Goal: Information Seeking & Learning: Learn about a topic

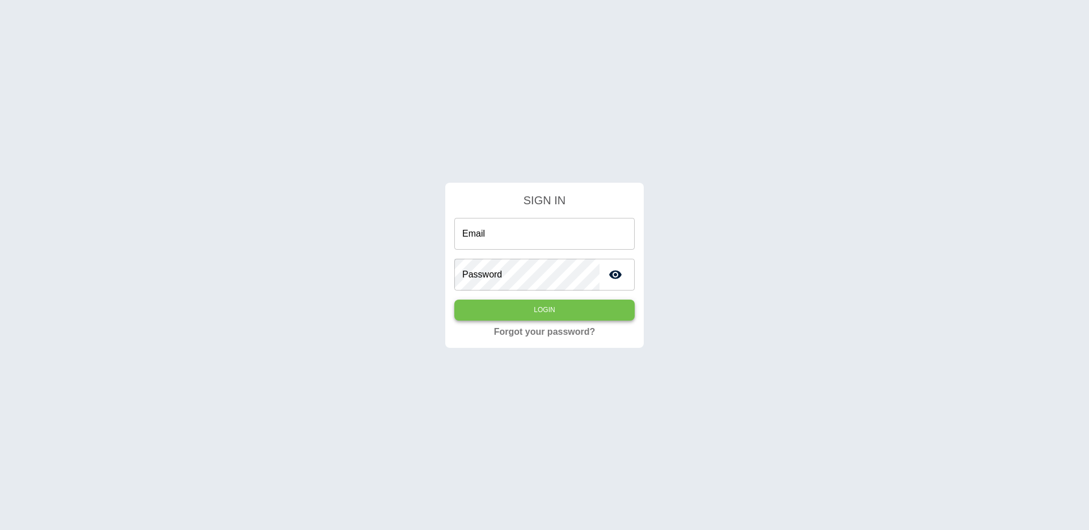
type input "**********"
click at [544, 300] on button "Login" at bounding box center [544, 309] width 180 height 21
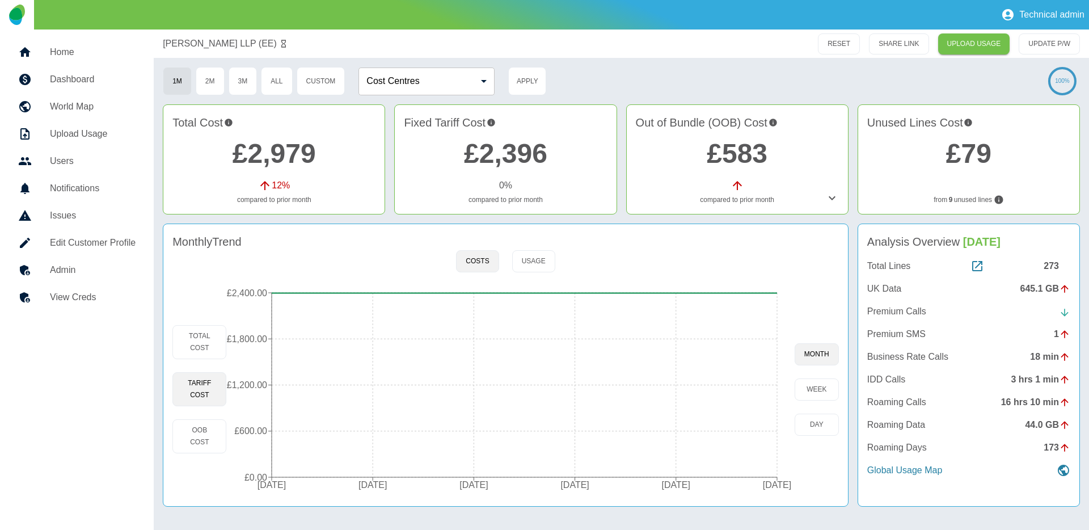
click at [74, 47] on h5 "Home" at bounding box center [93, 52] width 86 height 14
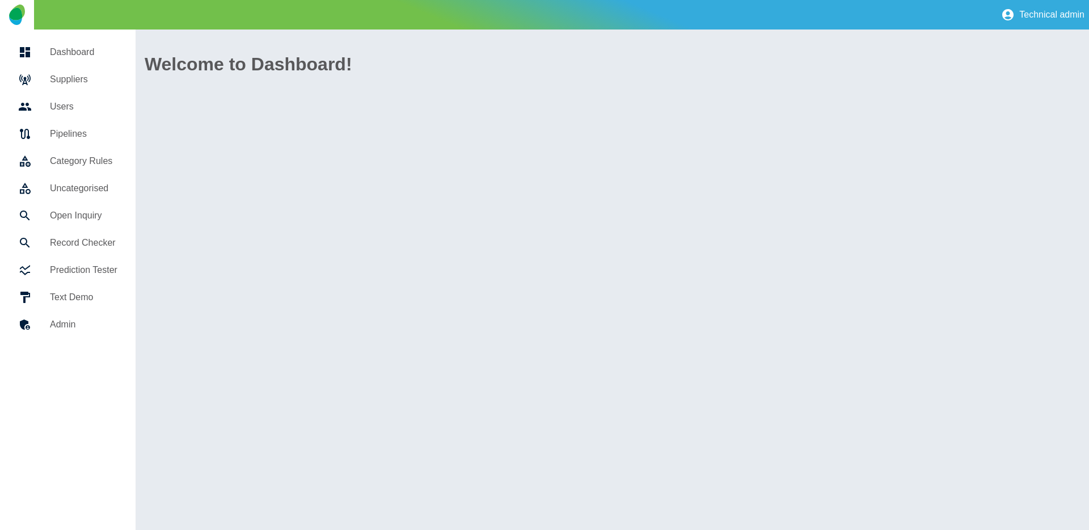
click at [69, 84] on h5 "Suppliers" at bounding box center [83, 80] width 67 height 14
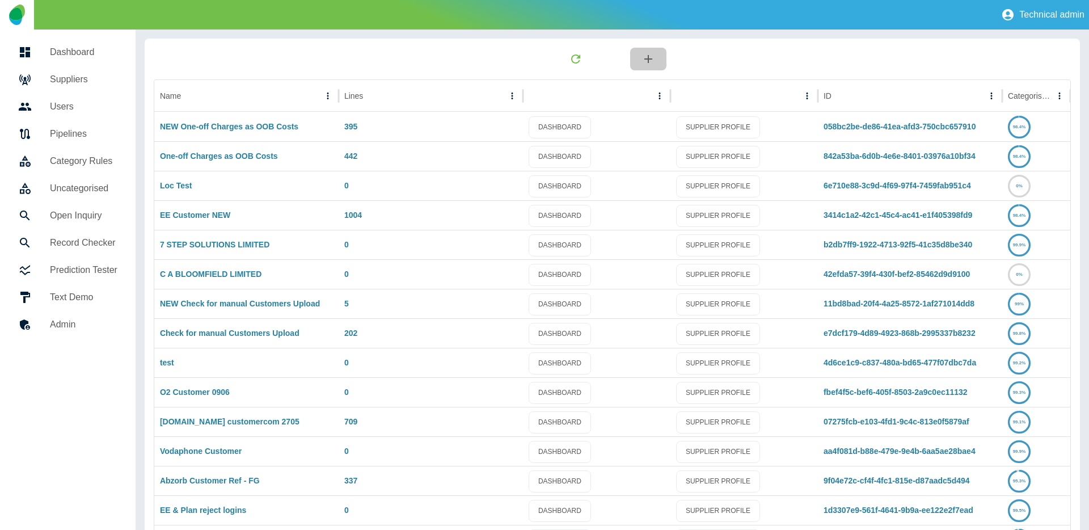
click at [649, 57] on icon "button" at bounding box center [648, 59] width 14 height 14
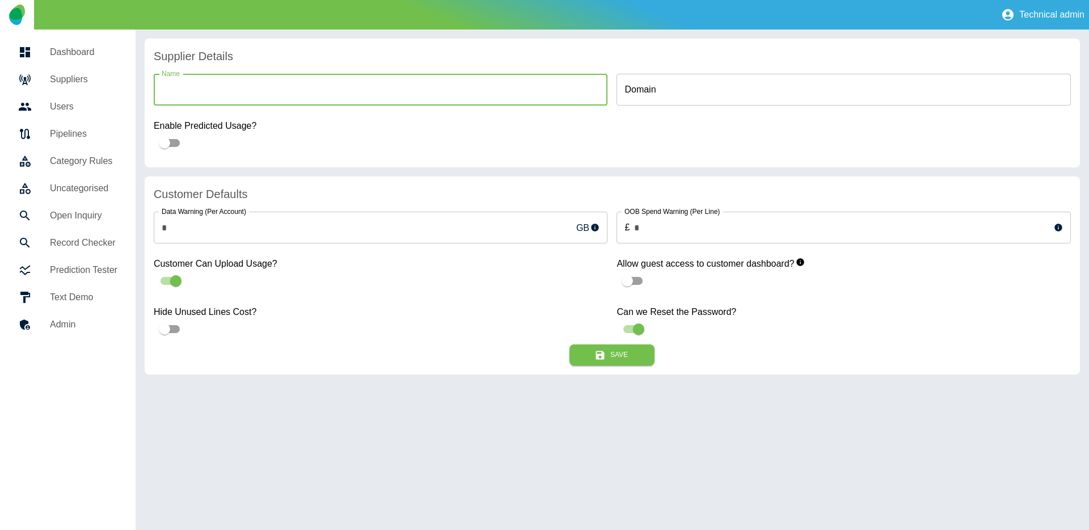
click at [353, 96] on input "Name" at bounding box center [381, 90] width 454 height 32
type input "**********"
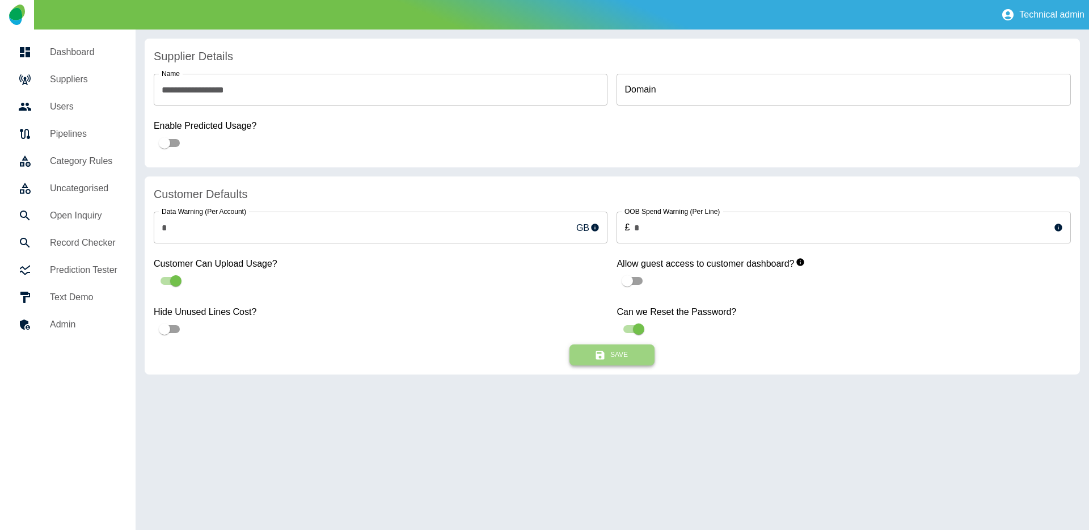
click at [623, 355] on button "Save" at bounding box center [611, 354] width 85 height 21
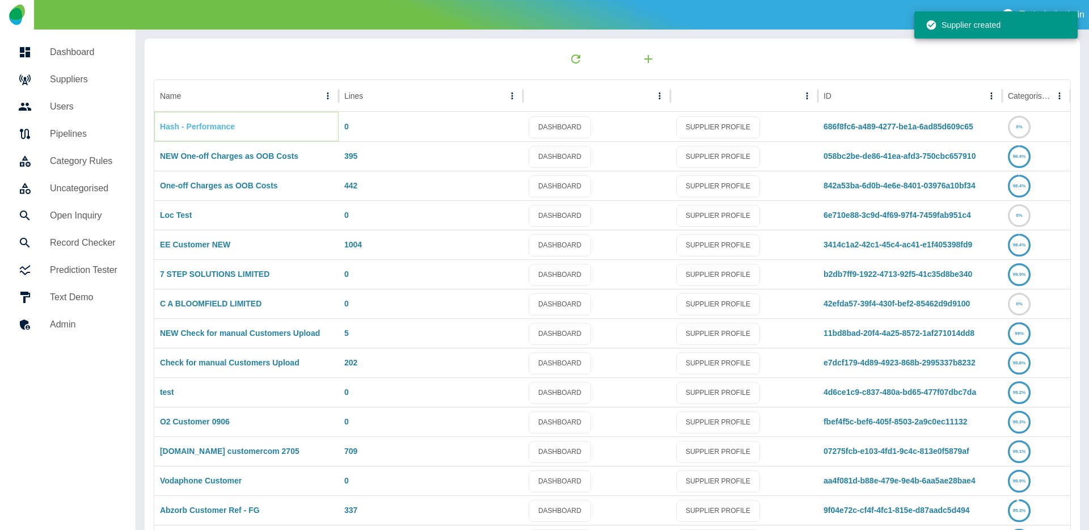
click at [206, 128] on link "Hash - Performance" at bounding box center [197, 126] width 75 height 9
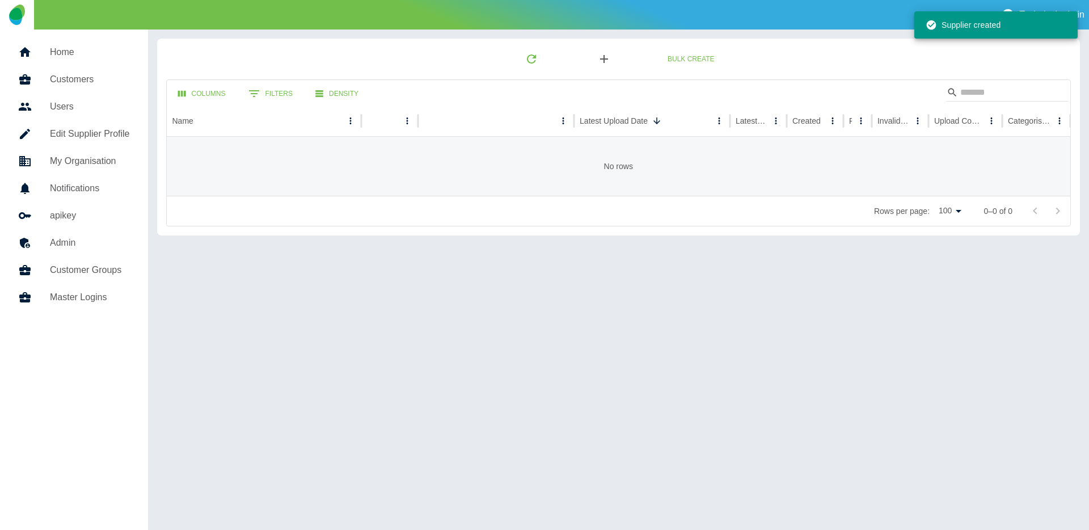
click at [602, 57] on icon "button" at bounding box center [604, 59] width 14 height 14
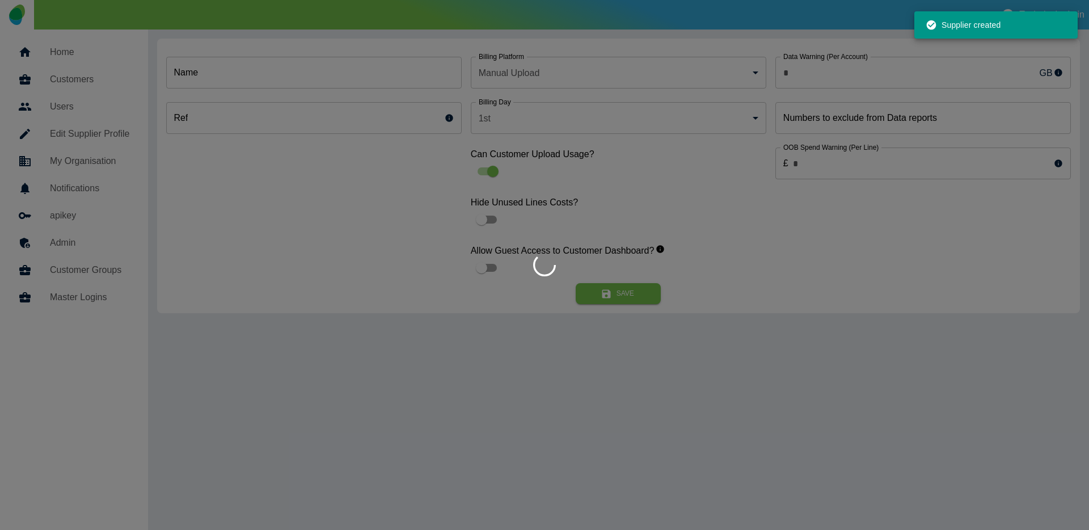
type input "*"
click at [297, 76] on div at bounding box center [544, 265] width 1089 height 530
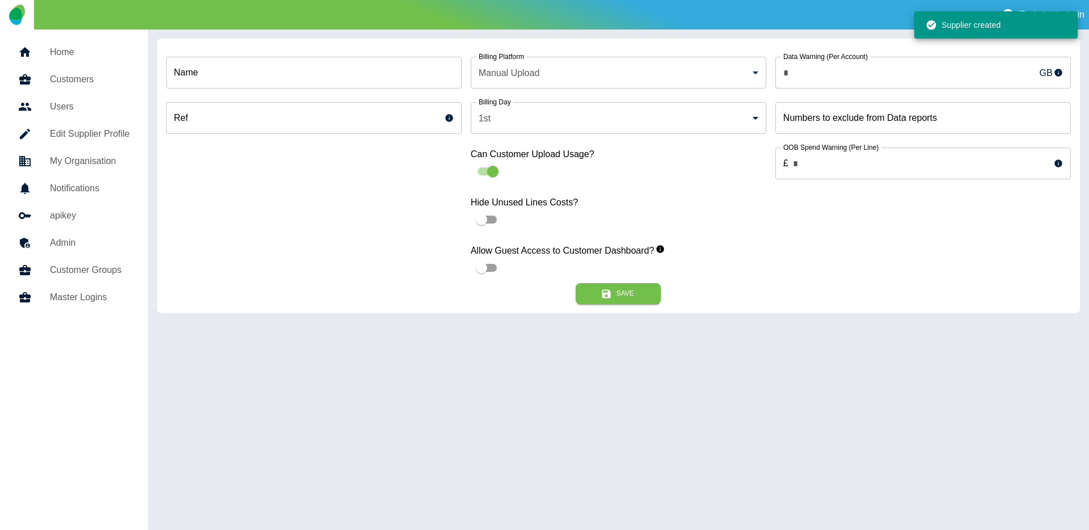
click at [251, 82] on input "Name" at bounding box center [313, 73] width 295 height 32
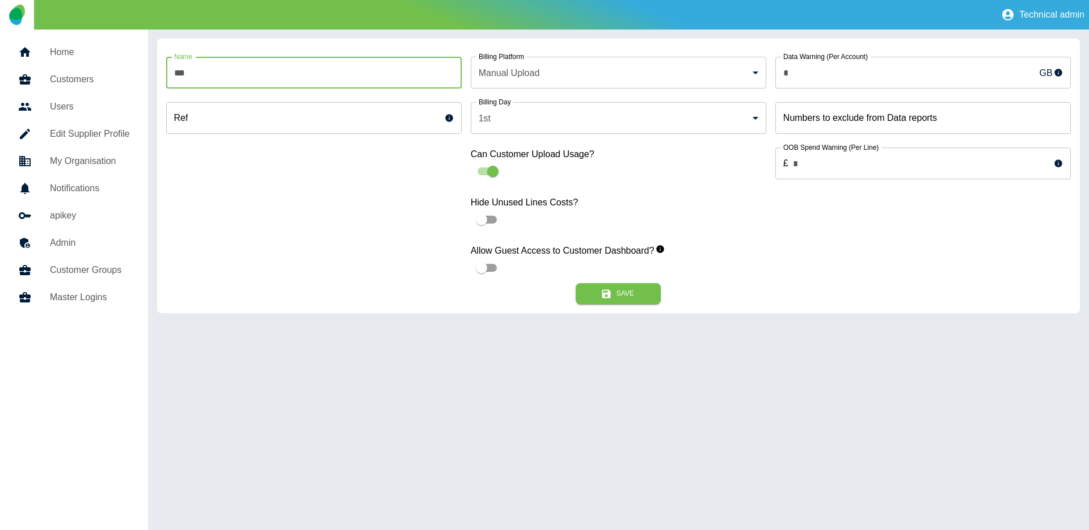
type input "**********"
click at [627, 297] on button "Save" at bounding box center [617, 293] width 85 height 21
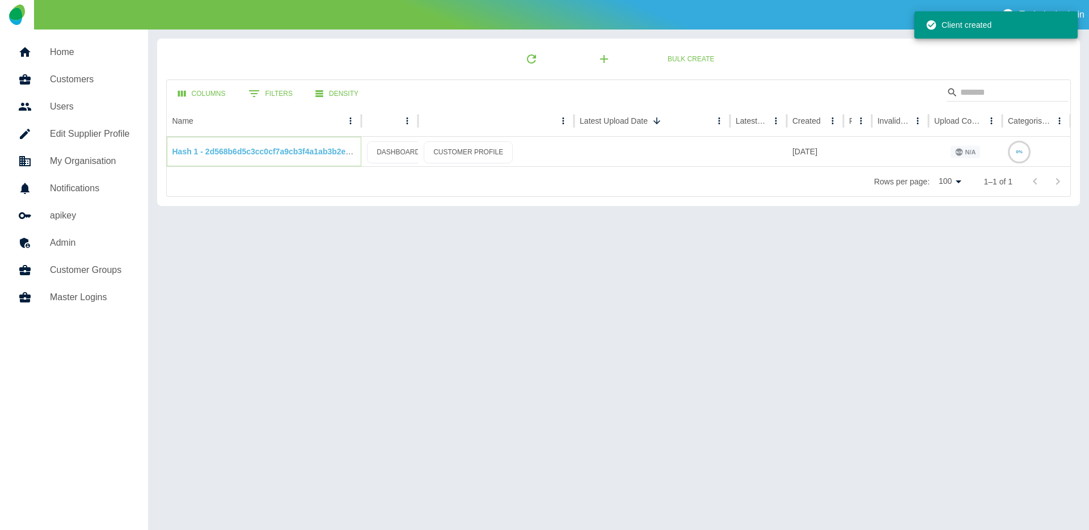
click at [321, 152] on link "Hash 1 - 2d568b6d5c3cc0cf7a9cb3f4a1ab3b2ec9e41d3a" at bounding box center [276, 151] width 209 height 9
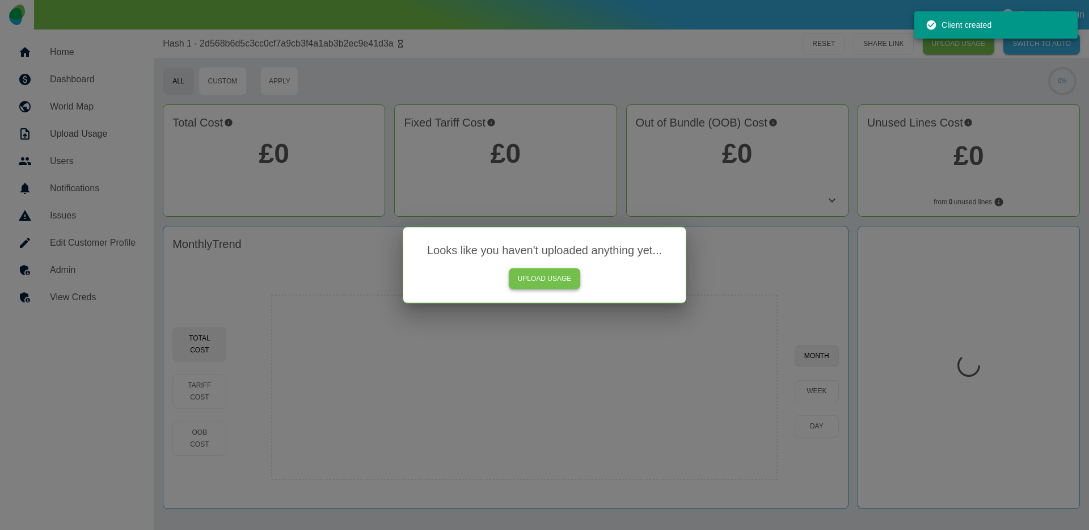
click at [555, 281] on link "UPLOAD USAGE" at bounding box center [545, 278] width 72 height 21
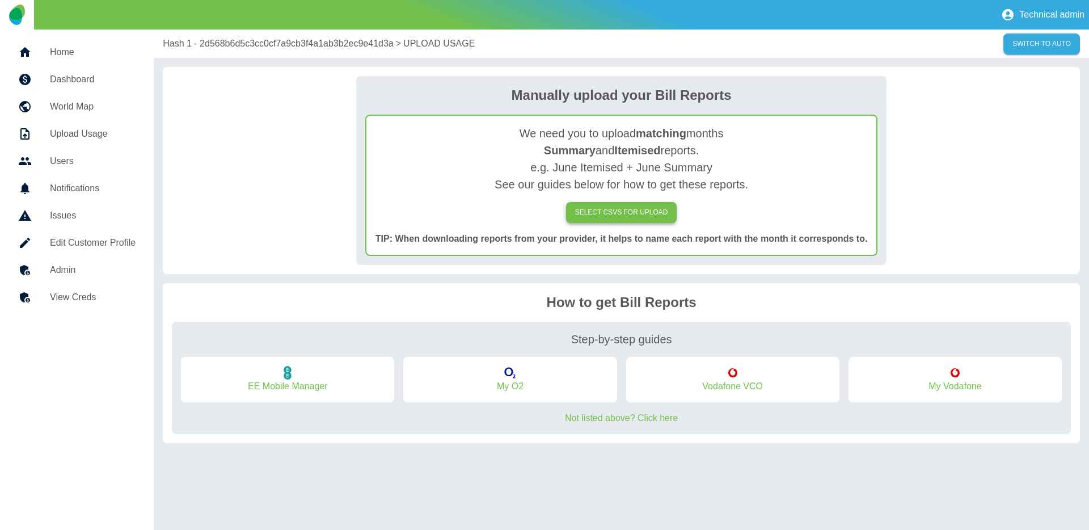
click at [606, 213] on label "SELECT CSVs FOR UPLOAD" at bounding box center [621, 212] width 111 height 21
click at [0, 0] on input "SELECT CSVs FOR UPLOAD" at bounding box center [0, 0] width 0 height 0
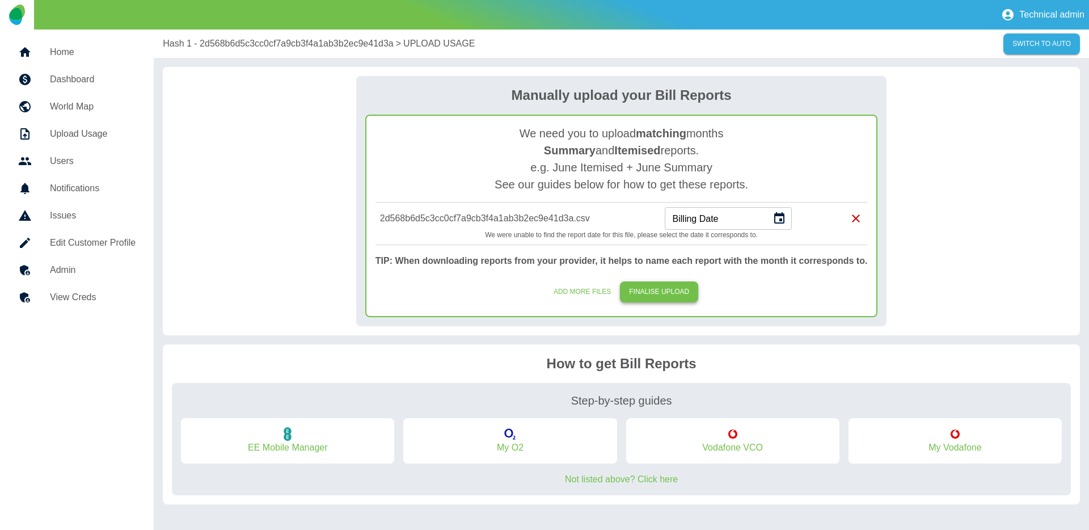
click at [653, 289] on button "FINALISE UPLOAD" at bounding box center [659, 291] width 78 height 21
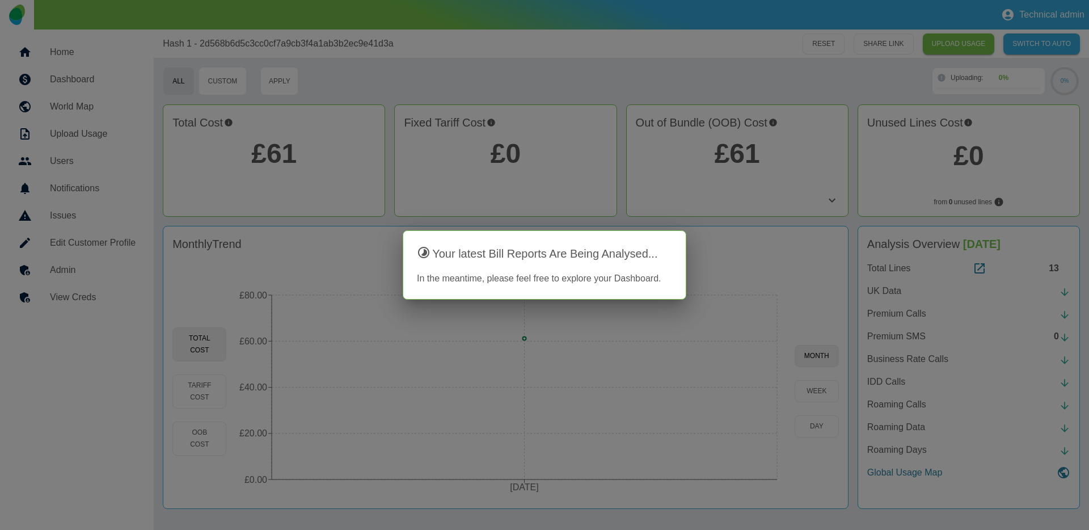
click at [656, 82] on div at bounding box center [544, 265] width 1089 height 530
click at [640, 84] on div at bounding box center [544, 265] width 1089 height 530
click at [449, 60] on div at bounding box center [544, 265] width 1089 height 530
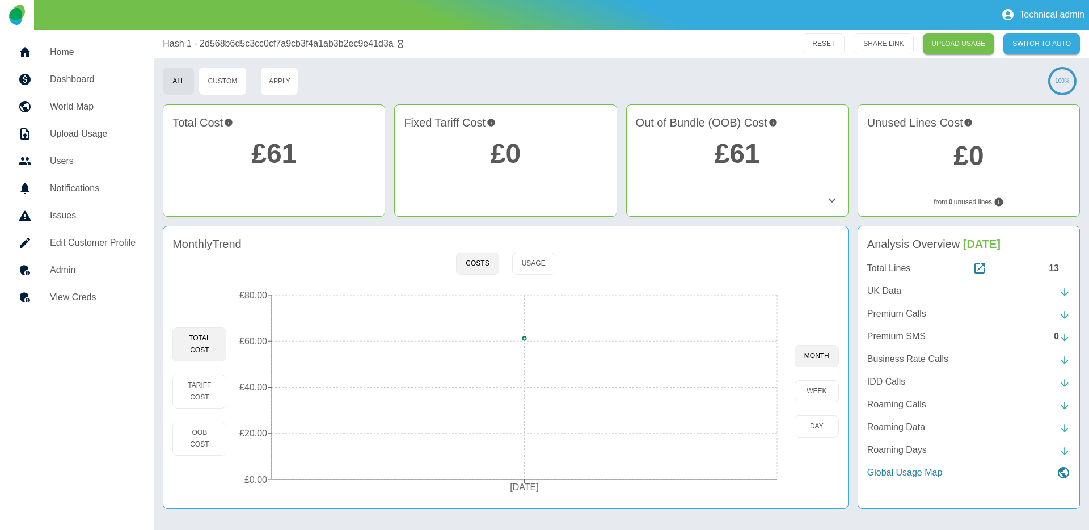
click at [95, 56] on h5 "Home" at bounding box center [93, 52] width 86 height 14
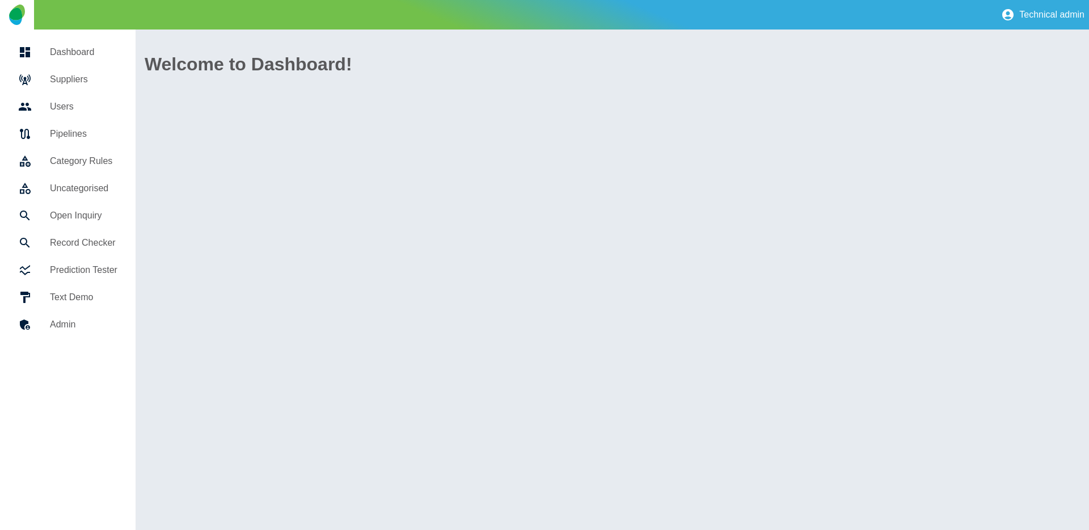
click at [82, 81] on h5 "Suppliers" at bounding box center [83, 80] width 67 height 14
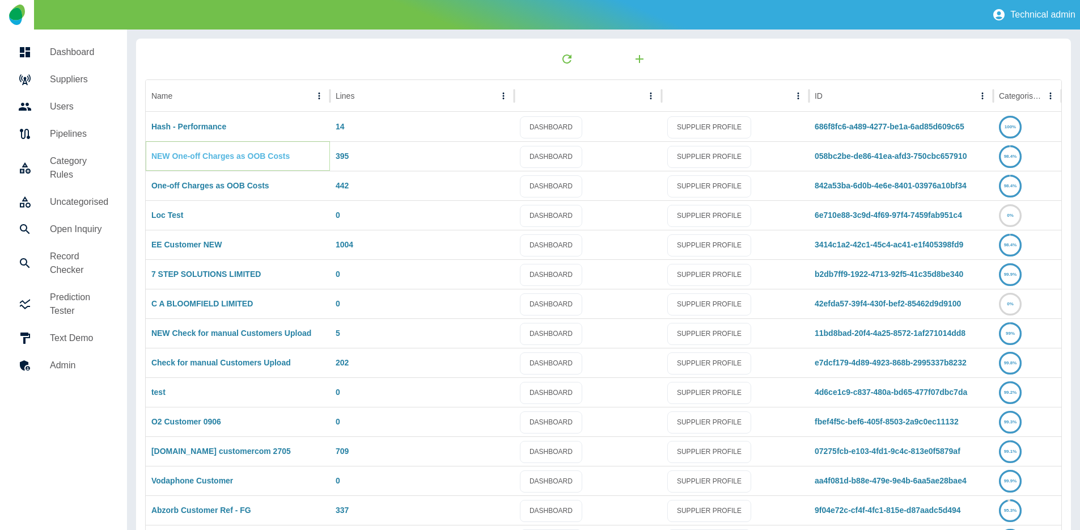
click at [253, 154] on link "NEW One-off Charges as OOB Costs" at bounding box center [220, 155] width 138 height 9
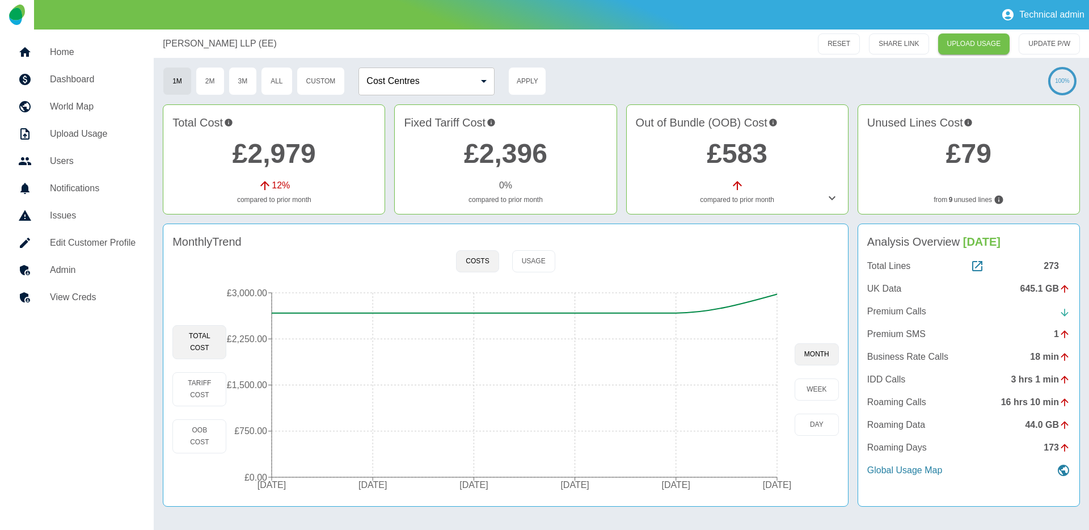
click at [757, 235] on div "Monthly Trend" at bounding box center [505, 241] width 666 height 17
click at [777, 289] on icon "[DATE] [DATE] [DATE] [DATE] [DATE] [DATE] £0.00 £750.00 £1,500.00 £2,250.00 £3,…" at bounding box center [510, 388] width 568 height 215
click at [206, 378] on button "Tariff Cost" at bounding box center [199, 389] width 54 height 34
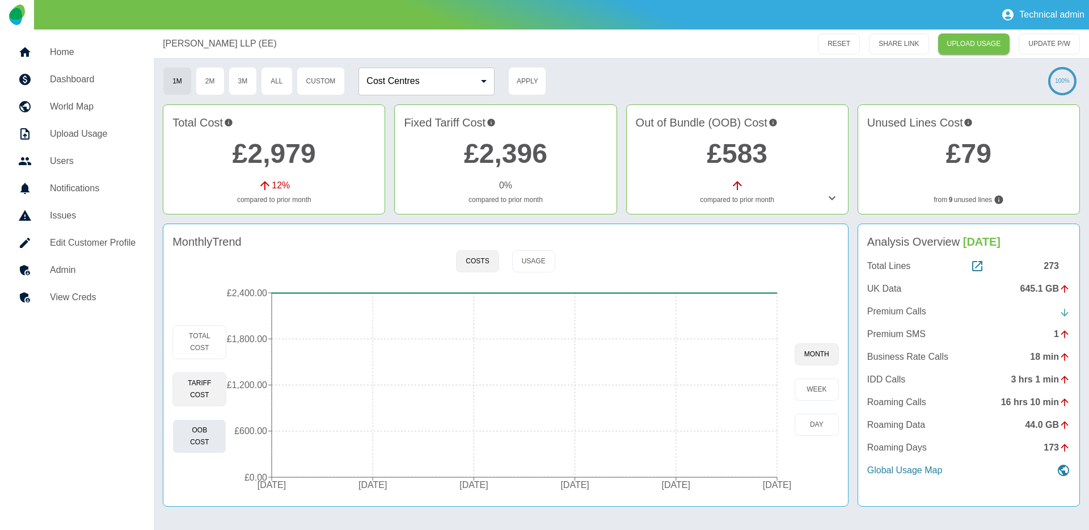
click at [214, 438] on button "OOB Cost" at bounding box center [199, 436] width 54 height 34
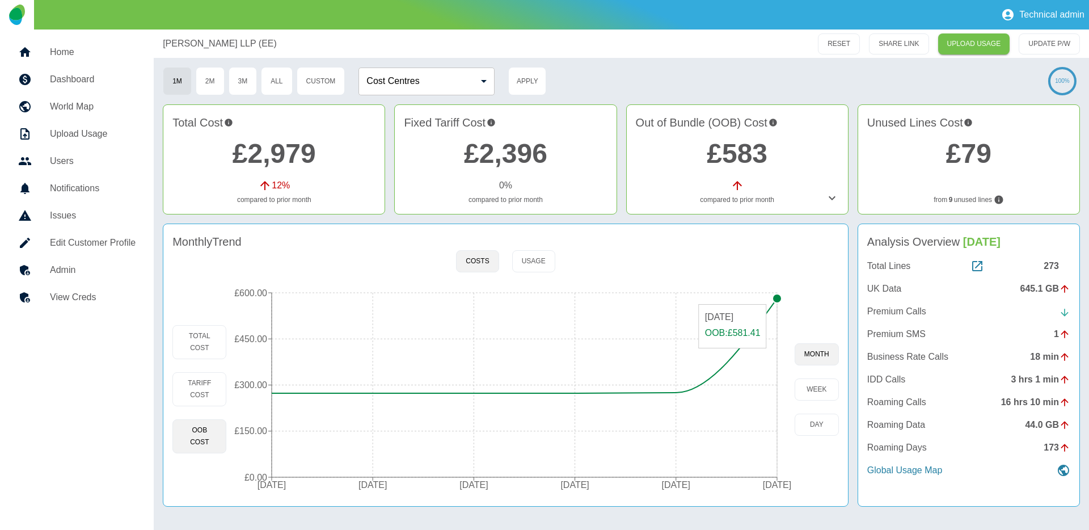
type button "oob"
click at [205, 385] on button "Tariff Cost" at bounding box center [199, 389] width 54 height 34
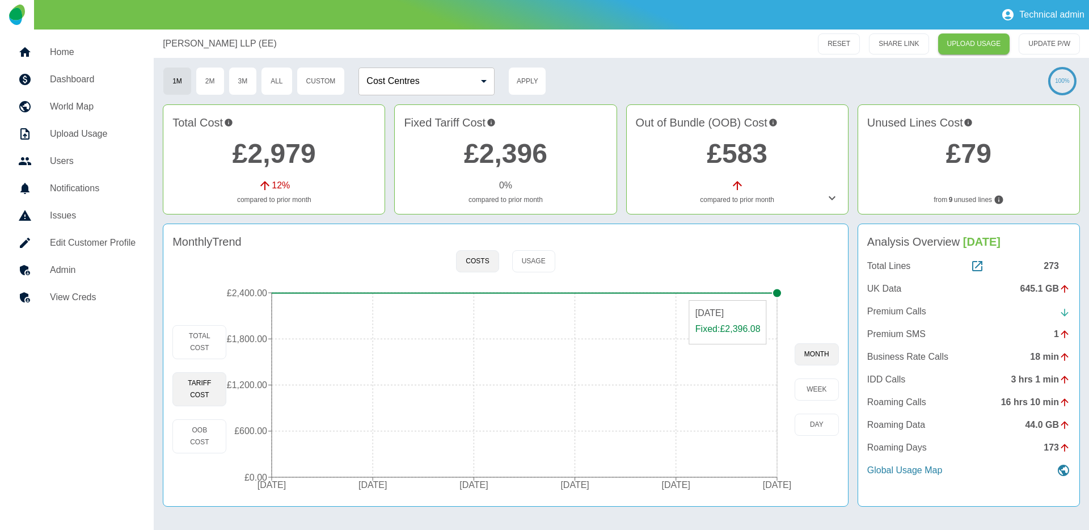
type button "fixed"
click at [777, 290] on icon "22 Mar 2025 22 Apr 2025 22 May 2025 22 Jun 2025 22 Jul 2025 22 Aug 2025 £0.00 £…" at bounding box center [510, 388] width 568 height 215
click at [775, 294] on circle at bounding box center [776, 293] width 9 height 9
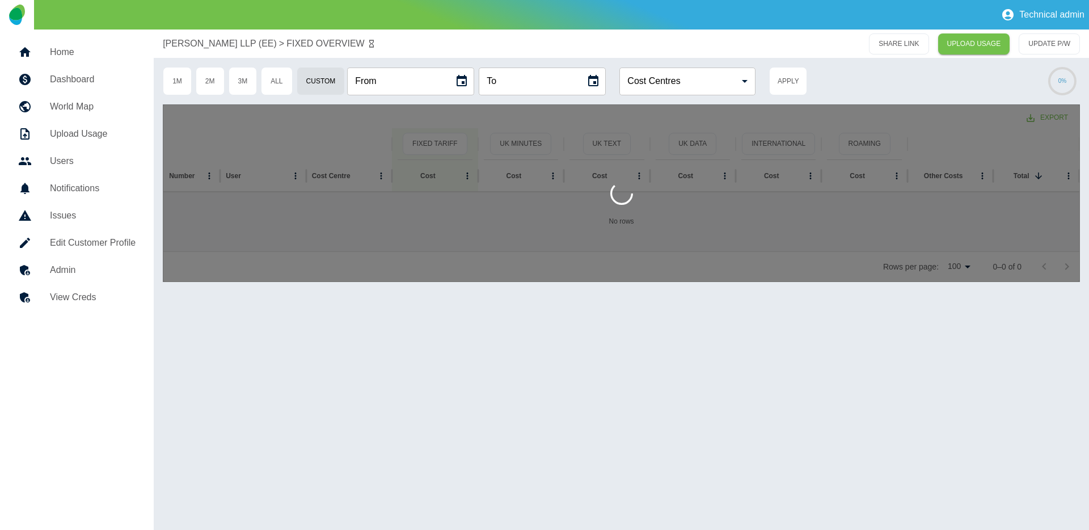
type input "**********"
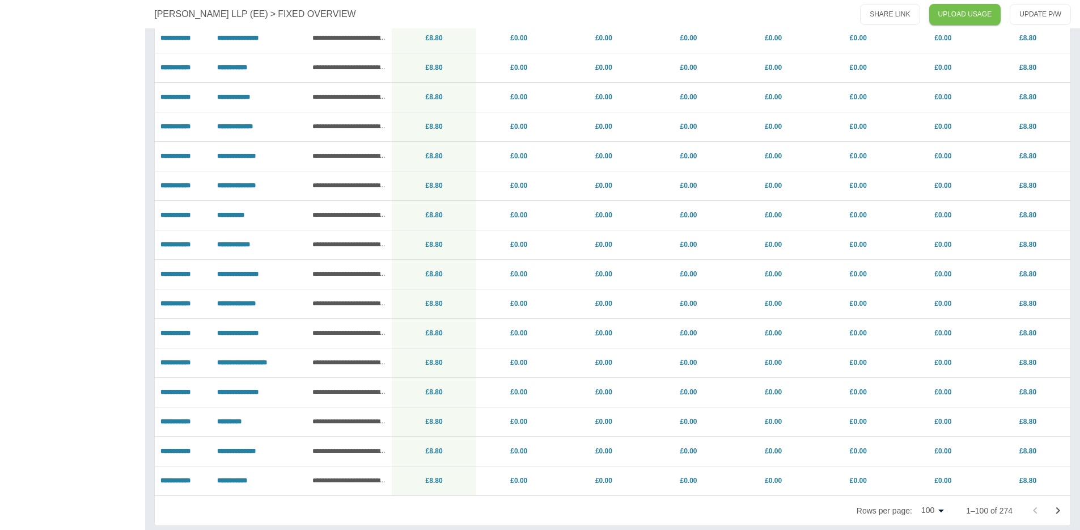
scroll to position [2651, 0]
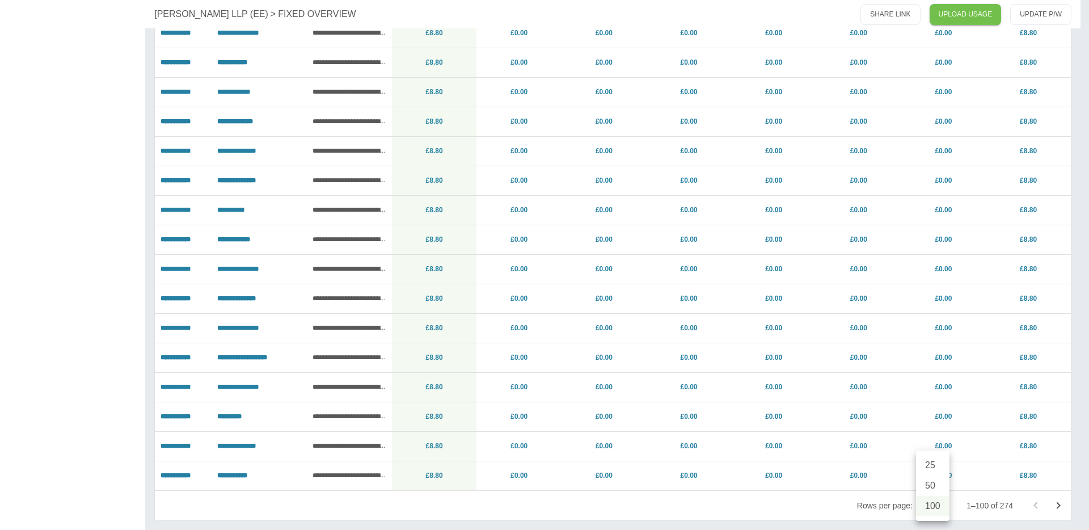
click at [964, 490] on div at bounding box center [544, 265] width 1089 height 530
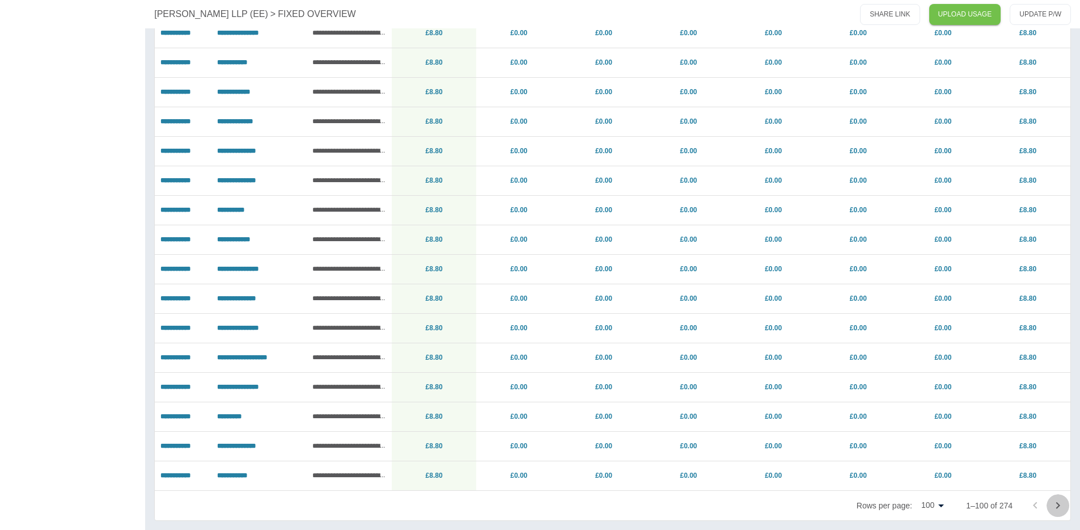
click at [1052, 505] on icon "Go to next page" at bounding box center [1058, 505] width 14 height 14
click at [1057, 506] on icon "Go to next page" at bounding box center [1058, 505] width 14 height 14
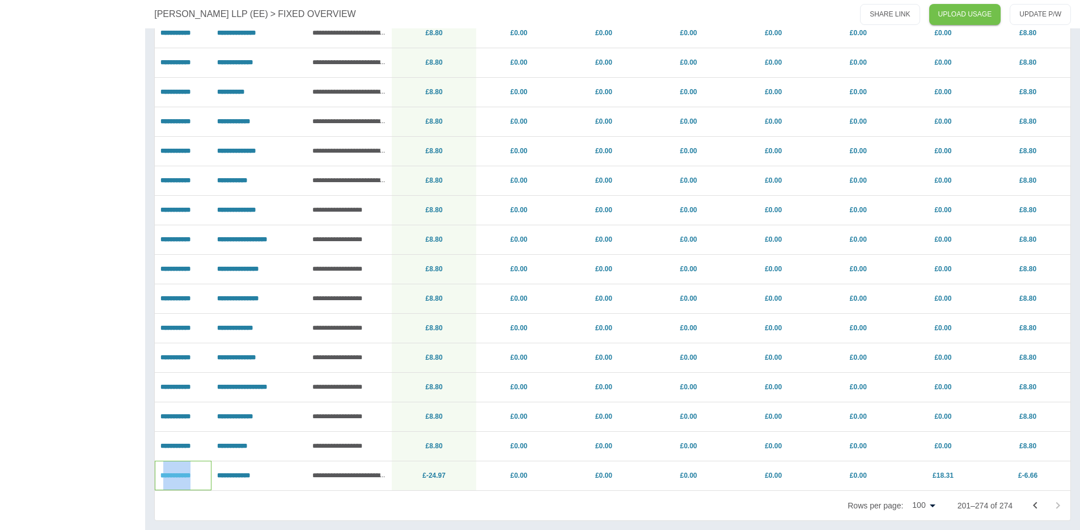
copy link "**********"
drag, startPoint x: 205, startPoint y: 475, endPoint x: 165, endPoint y: 474, distance: 39.7
click at [165, 474] on p "**********" at bounding box center [182, 475] width 45 height 29
click at [1037, 508] on icon "Go to previous page" at bounding box center [1035, 505] width 14 height 14
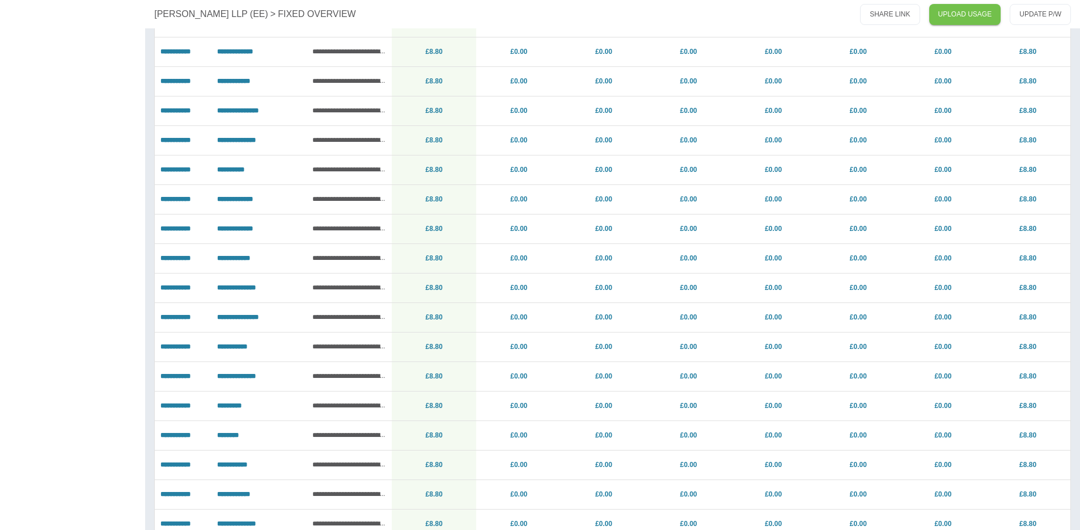
scroll to position [2651, 0]
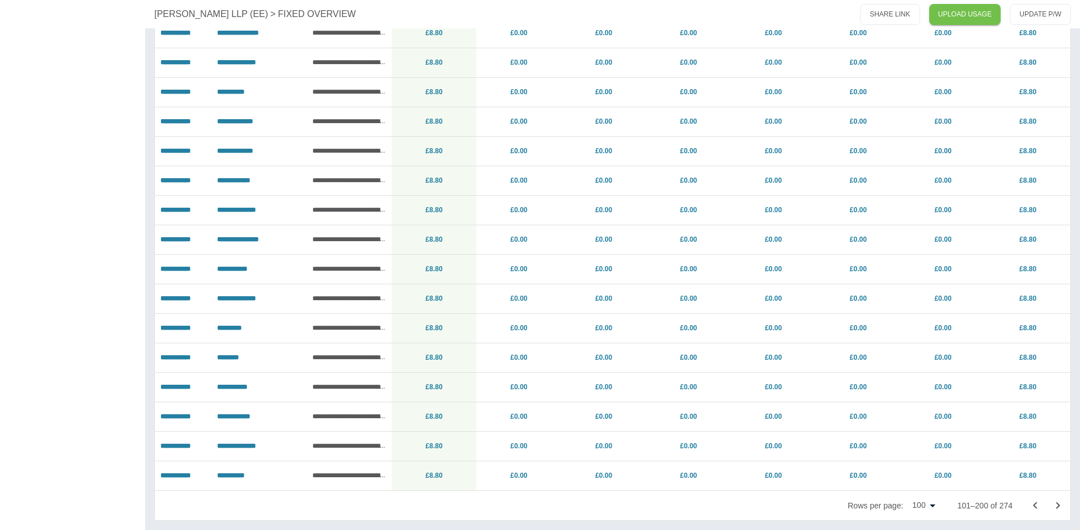
click at [1030, 504] on icon "Go to previous page" at bounding box center [1035, 505] width 14 height 14
click at [755, 502] on div "Rows per page: 100 *** 1–100 of 274" at bounding box center [613, 504] width 916 height 29
click at [1054, 513] on button "Go to next page" at bounding box center [1058, 505] width 23 height 23
click at [1059, 506] on icon "Go to next page" at bounding box center [1058, 505] width 4 height 7
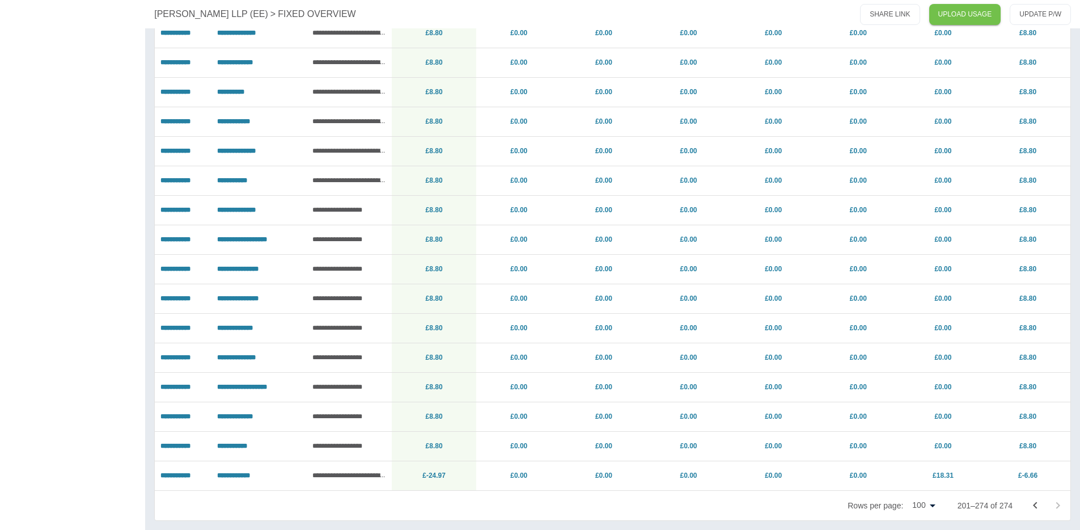
click at [678, 515] on div "Rows per page: 100 *** 201–274 of 274" at bounding box center [613, 504] width 916 height 29
click at [1034, 506] on icon "Go to previous page" at bounding box center [1035, 505] width 14 height 14
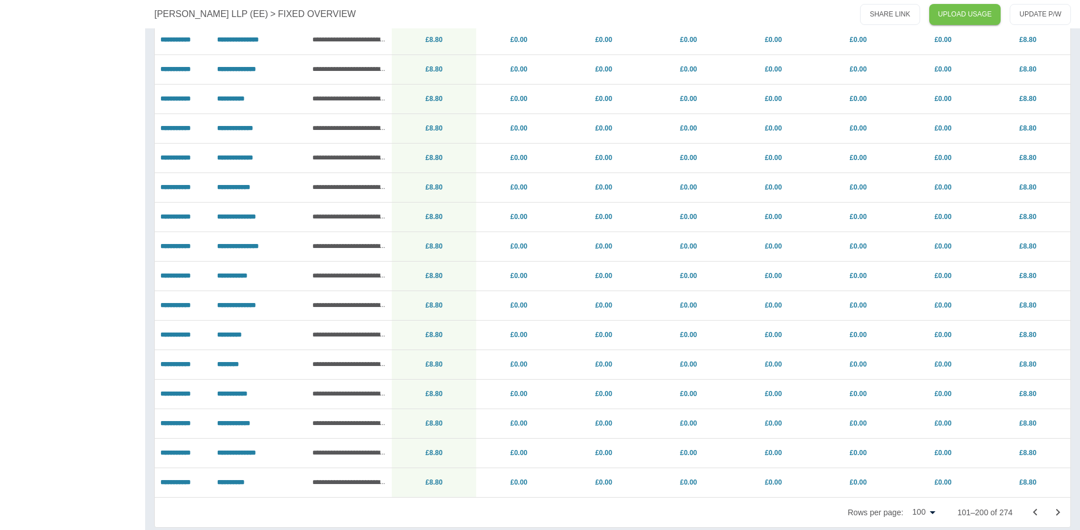
scroll to position [2651, 0]
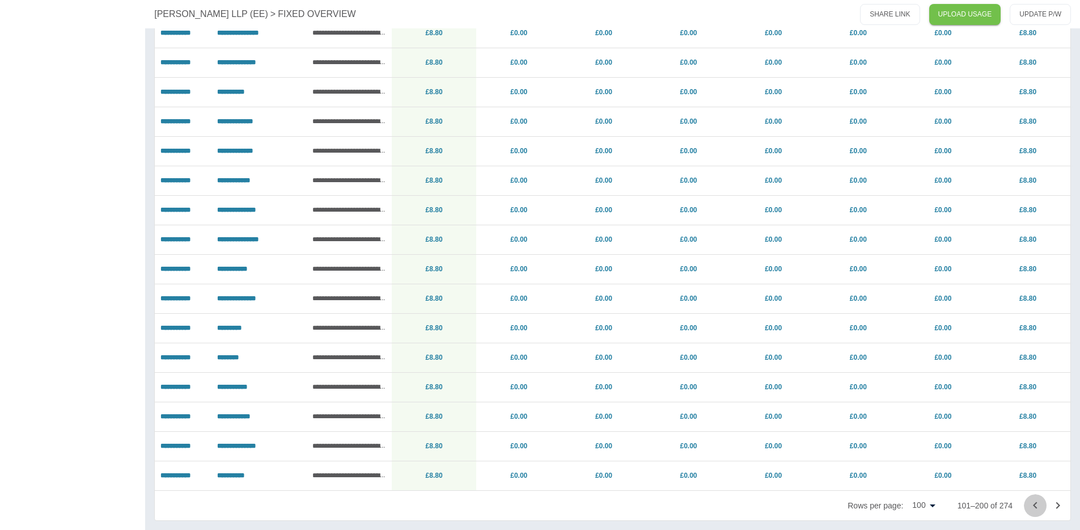
click at [1034, 503] on icon "Go to previous page" at bounding box center [1035, 505] width 14 height 14
click at [794, 498] on div "Rows per page: 100 *** 1–100 of 274" at bounding box center [613, 504] width 916 height 29
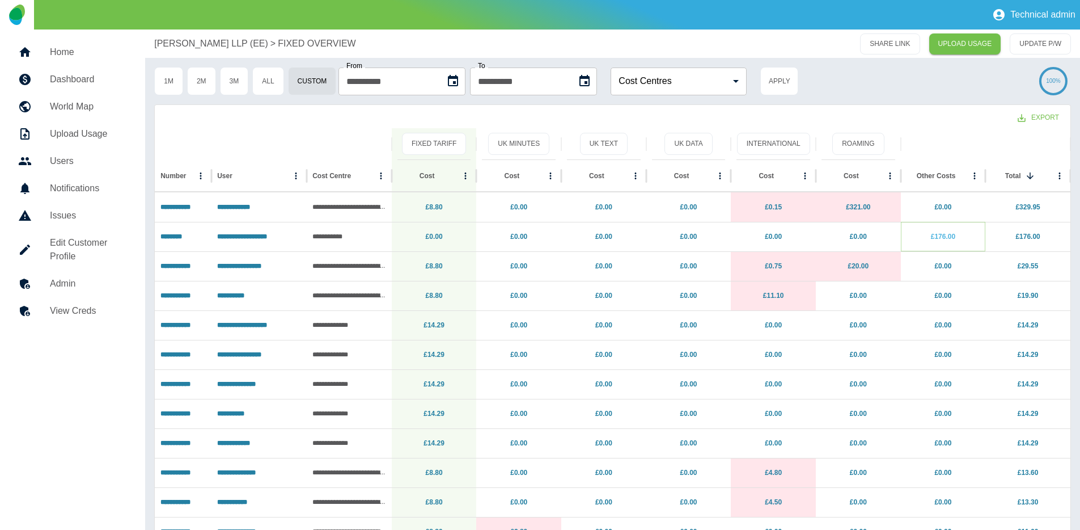
click at [945, 238] on link "£176.00" at bounding box center [943, 236] width 24 height 8
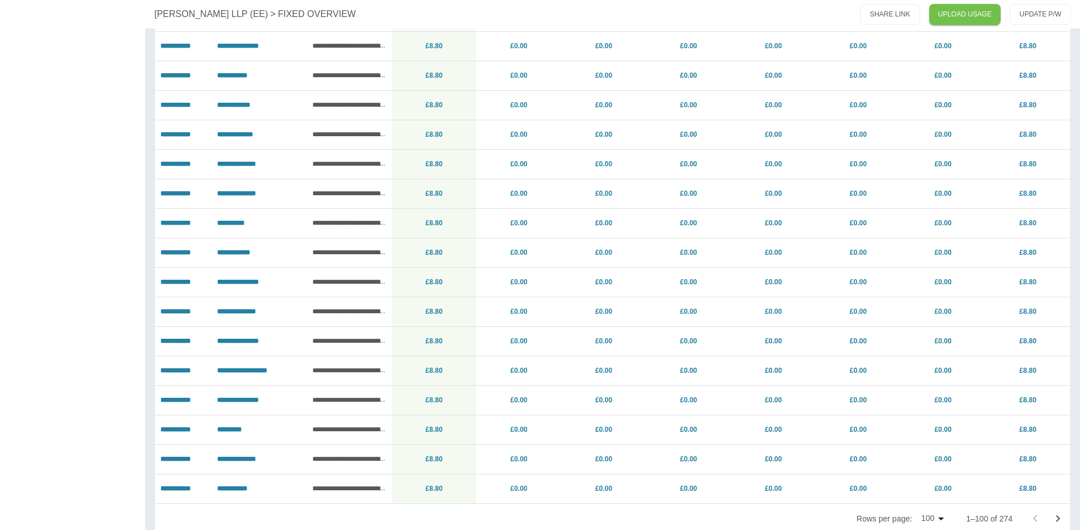
scroll to position [2651, 0]
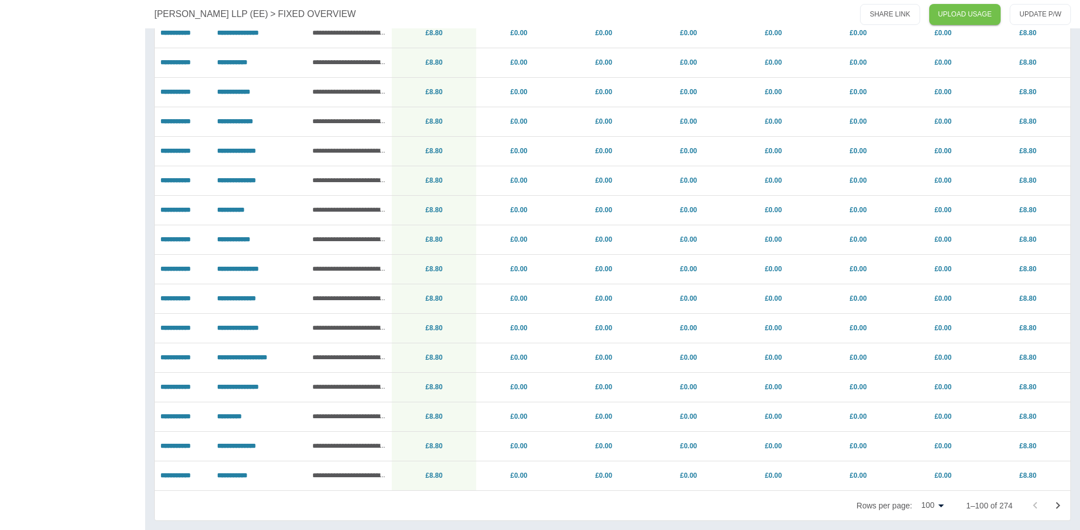
click at [1055, 501] on icon "Go to next page" at bounding box center [1058, 505] width 14 height 14
click at [951, 476] on link "£18.31" at bounding box center [943, 475] width 21 height 8
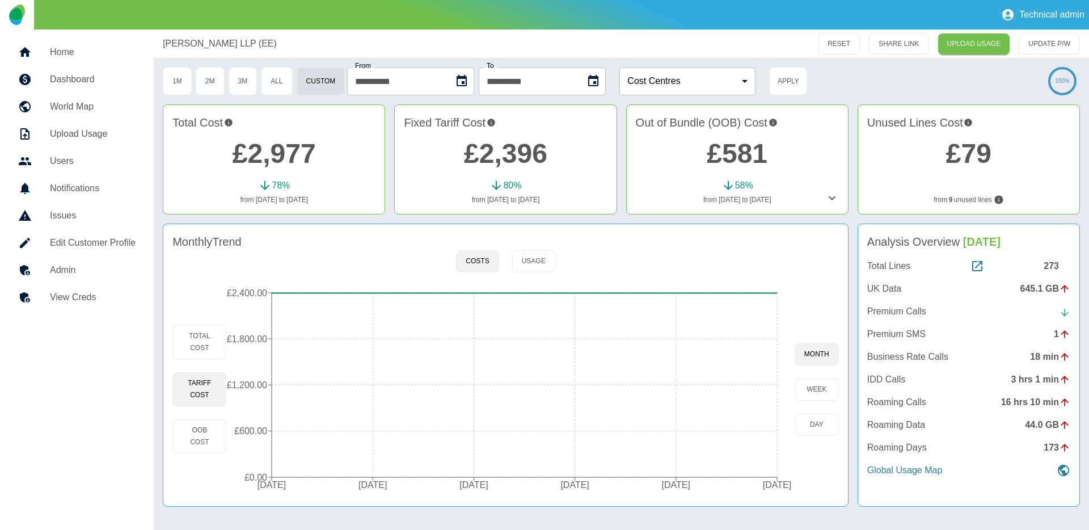
click at [286, 150] on link "£2,977" at bounding box center [273, 153] width 83 height 30
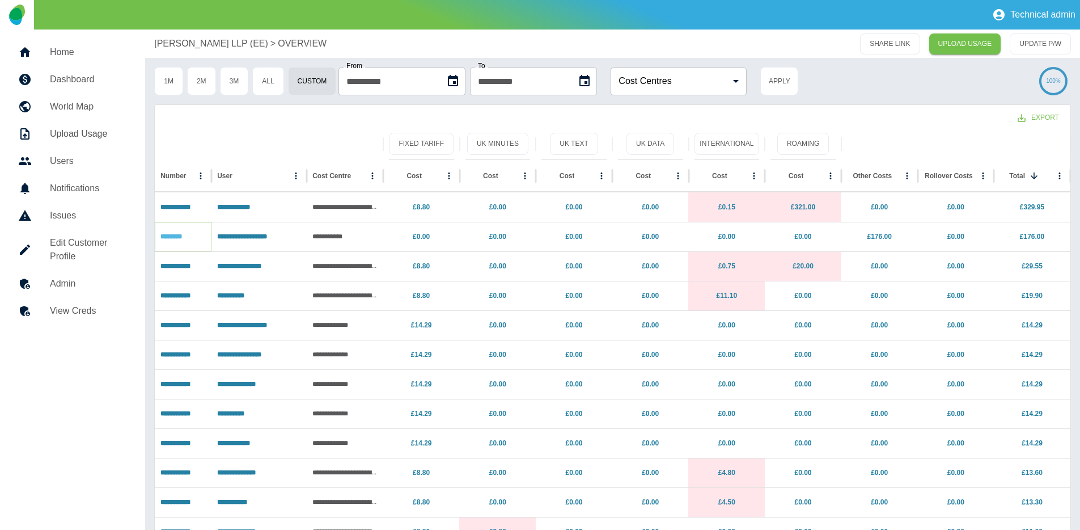
click at [182, 238] on link "********" at bounding box center [171, 236] width 22 height 7
click at [247, 236] on link "**********" at bounding box center [242, 236] width 50 height 7
click at [191, 204] on link "**********" at bounding box center [175, 207] width 30 height 7
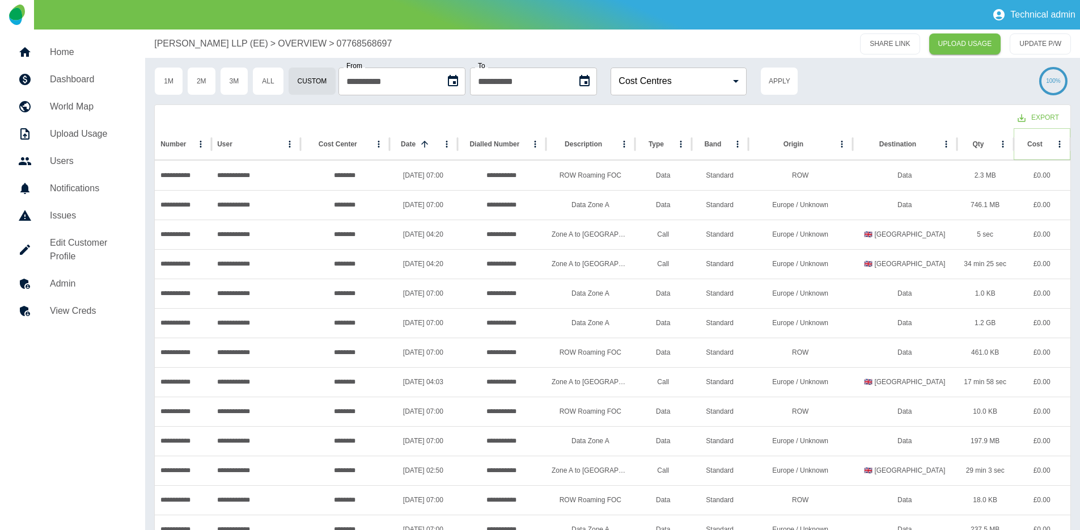
click at [1047, 139] on icon "Sort" at bounding box center [1052, 144] width 10 height 10
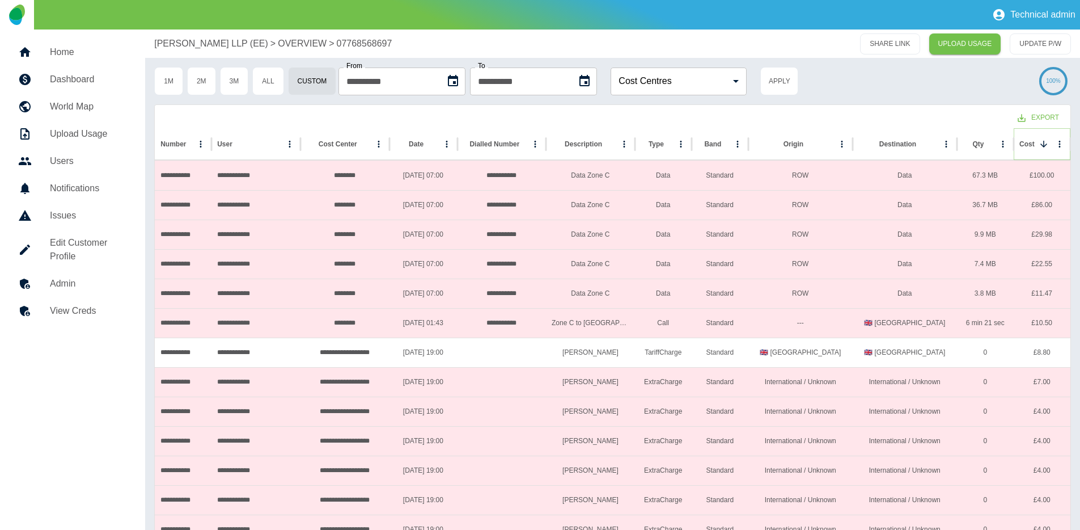
click at [1047, 139] on icon "Sort" at bounding box center [1044, 144] width 10 height 10
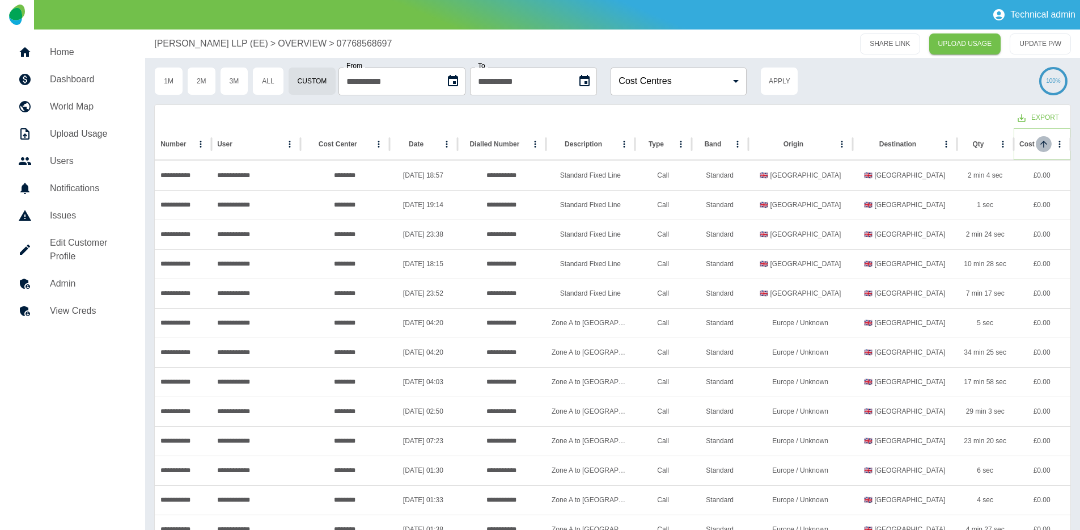
click at [1047, 139] on icon "Sort" at bounding box center [1044, 144] width 10 height 10
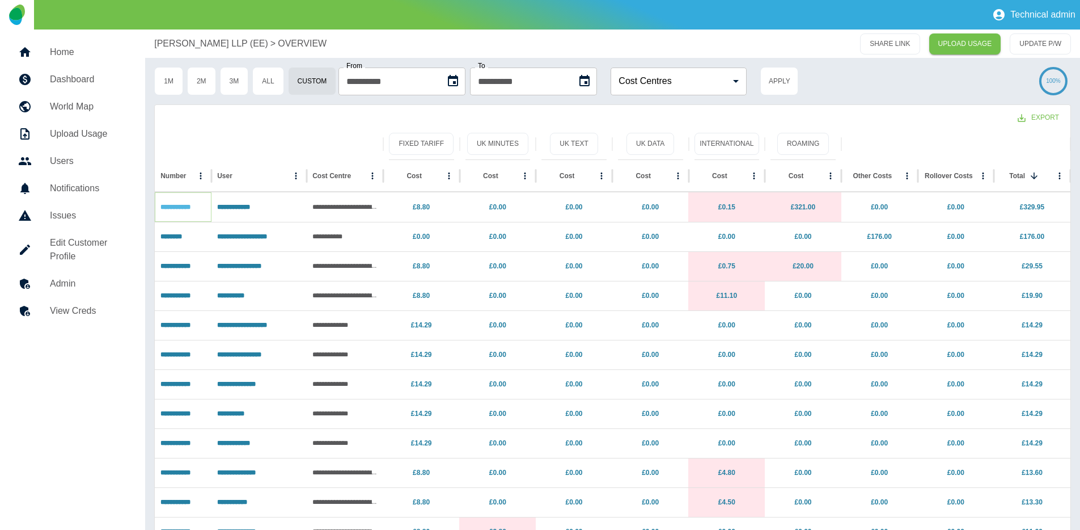
click at [182, 209] on link "**********" at bounding box center [175, 207] width 30 height 7
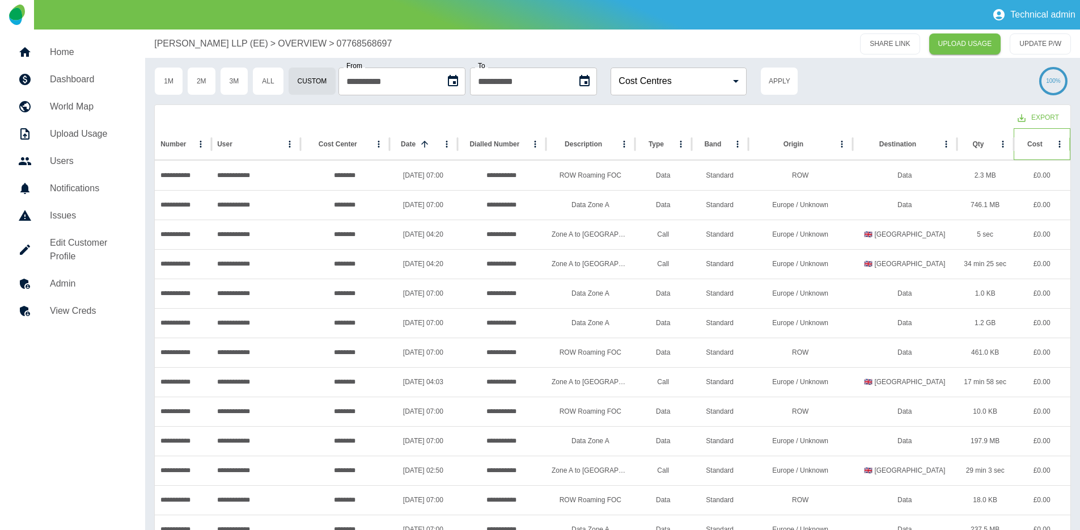
click at [1043, 152] on div "Cost" at bounding box center [1035, 143] width 32 height 31
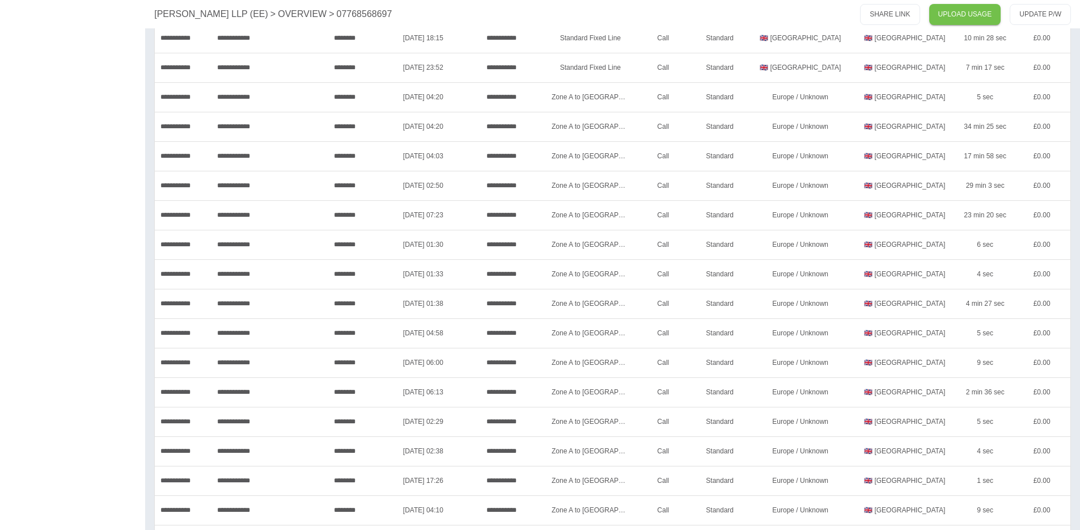
scroll to position [1393, 0]
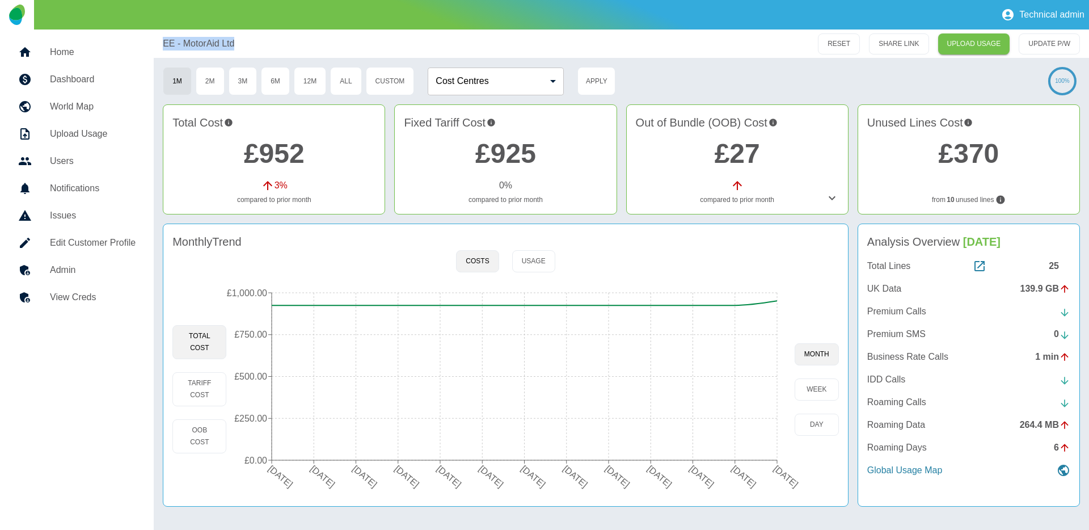
drag, startPoint x: 159, startPoint y: 46, endPoint x: 251, endPoint y: 39, distance: 92.1
click at [251, 39] on div "EE - MotorAid Ltd RESET SHARE LINK UPLOAD USAGE UPDATE P/W" at bounding box center [621, 43] width 935 height 28
copy p "EE - MotorAid Ltd"
click at [198, 391] on button "Tariff Cost" at bounding box center [199, 389] width 54 height 34
click at [610, 468] on tspan "26 Apr 2025" at bounding box center [617, 476] width 28 height 26
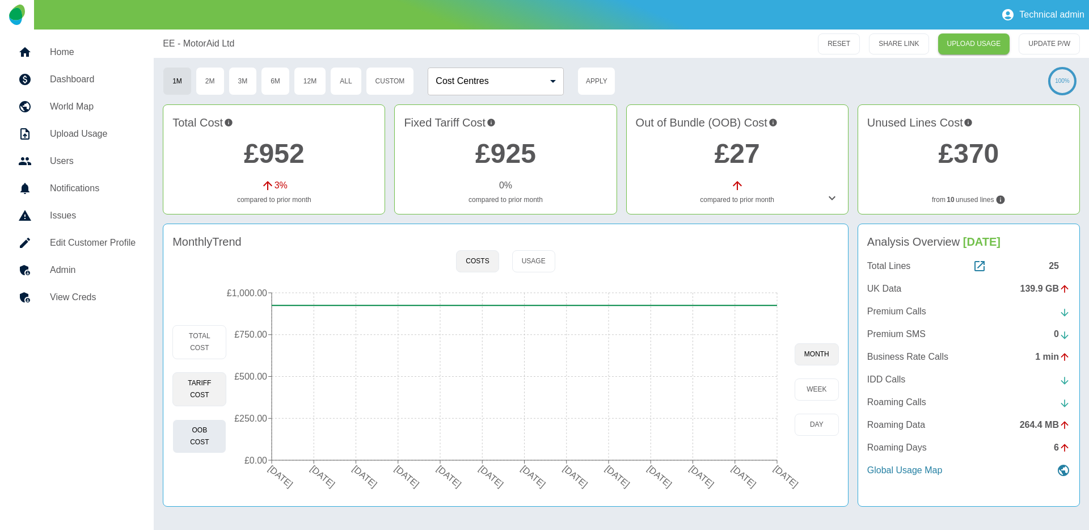
click at [217, 444] on button "OOB Cost" at bounding box center [199, 436] width 54 height 34
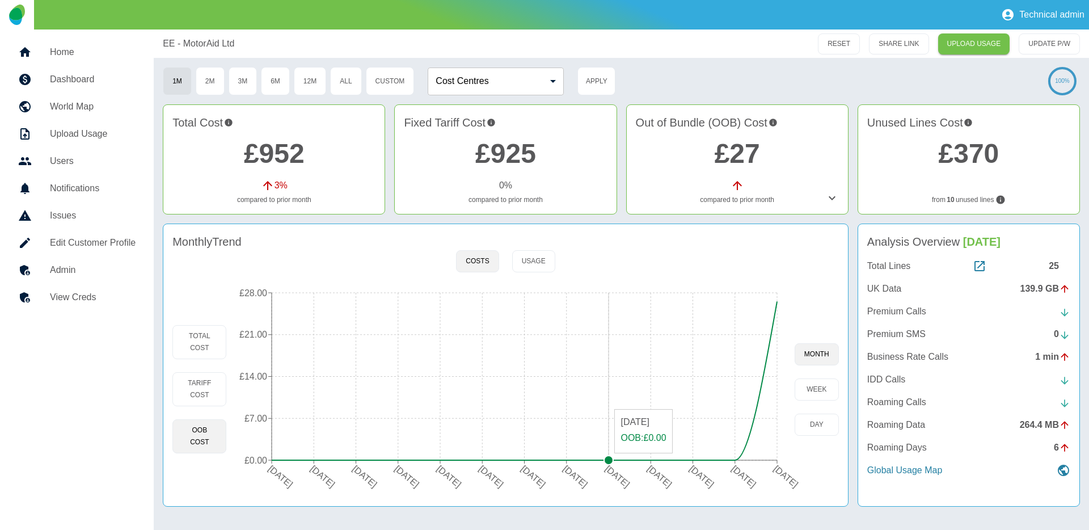
type button "oob"
click at [209, 394] on button "Tariff Cost" at bounding box center [199, 389] width 54 height 34
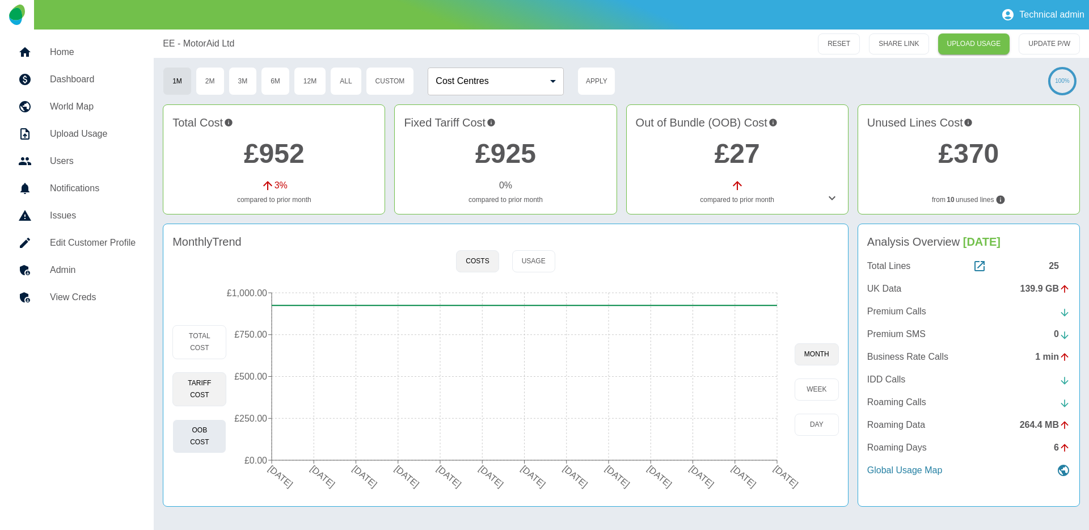
click at [201, 437] on button "OOB Cost" at bounding box center [199, 436] width 54 height 34
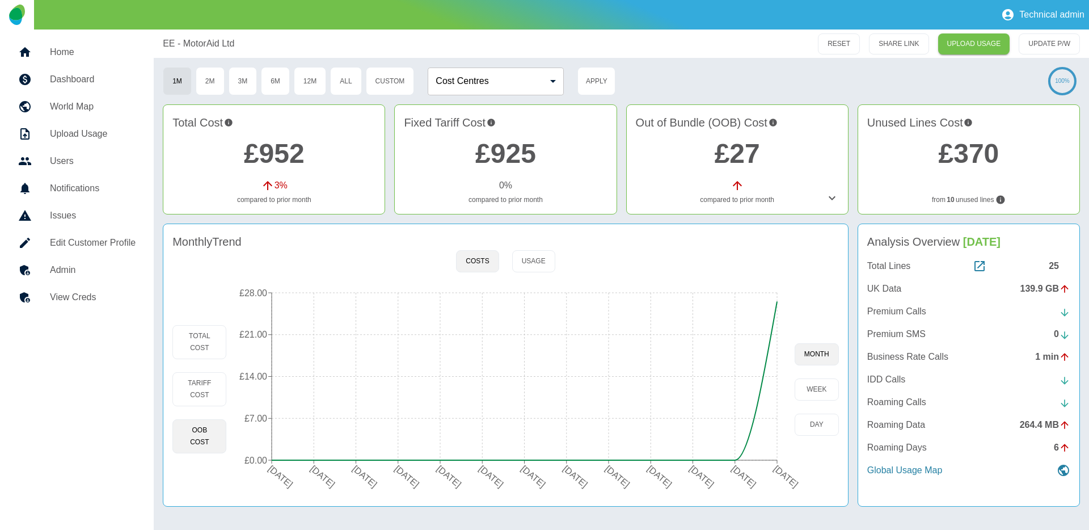
click at [596, 464] on icon "26 Aug 2024 26 Sep 2024 26 Oct 2024 26 Nov 2024 26 Dec 2024 26 Jan 2025 26 Feb …" at bounding box center [510, 388] width 568 height 215
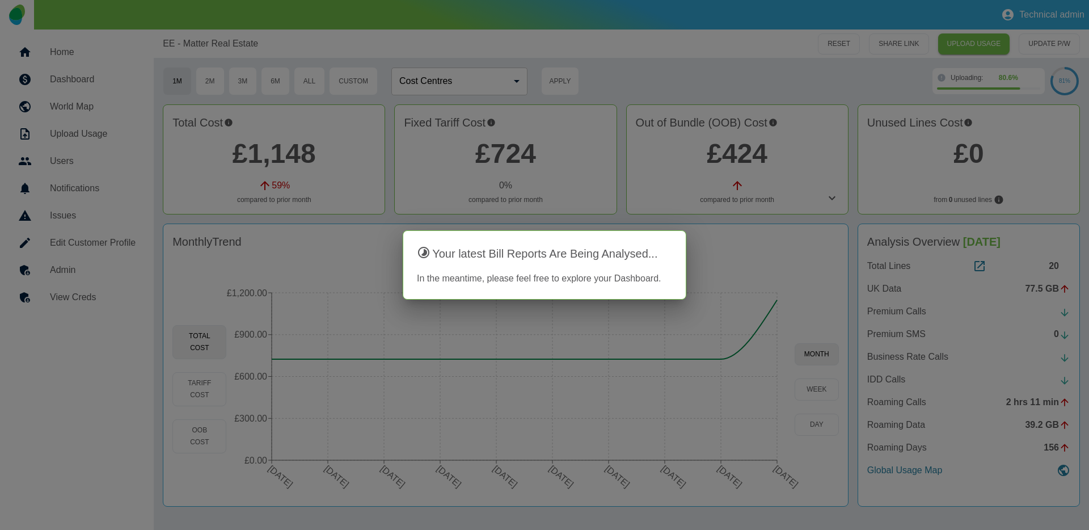
click at [700, 41] on div at bounding box center [544, 265] width 1089 height 530
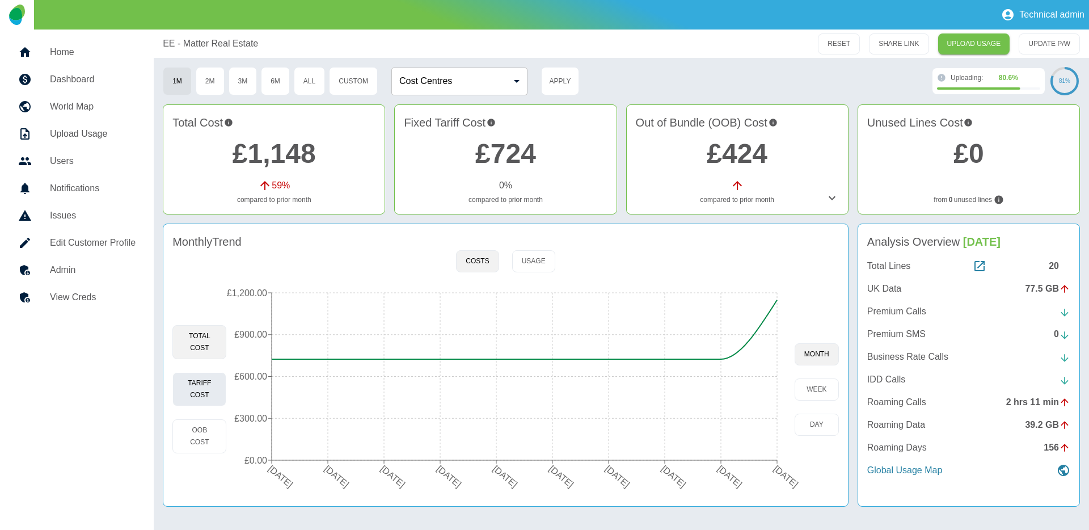
click at [223, 398] on button "Tariff Cost" at bounding box center [199, 389] width 54 height 34
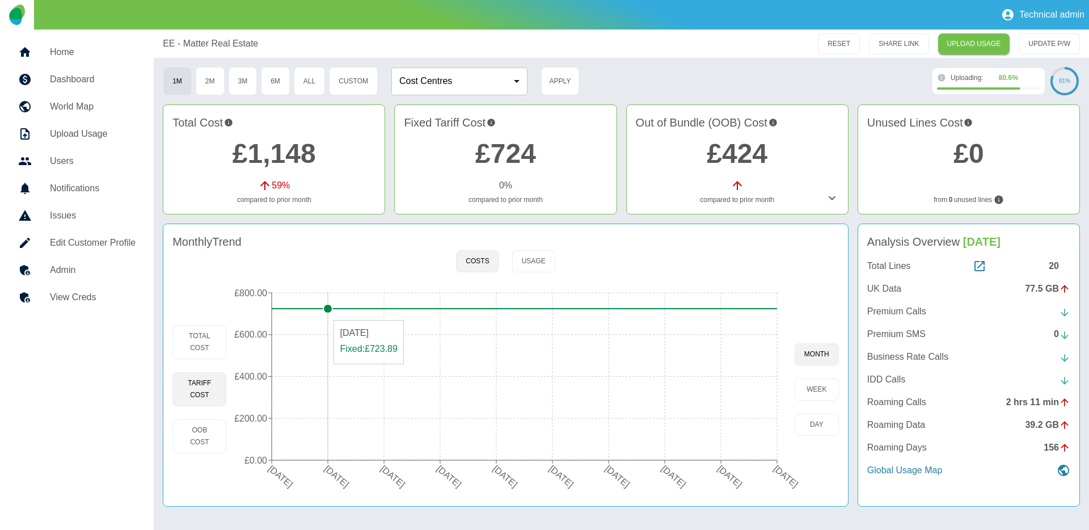
type button "fixed"
